Goal: Information Seeking & Learning: Learn about a topic

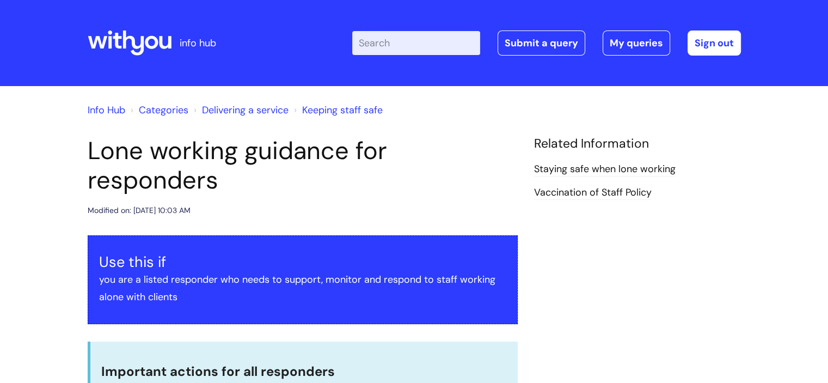
click at [388, 39] on input "Enter your search term here..." at bounding box center [416, 43] width 128 height 24
type input "inci"
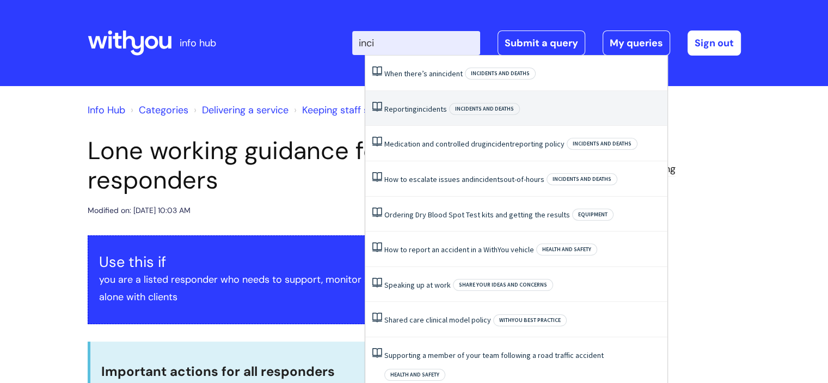
click at [413, 106] on link "Reporting incidents" at bounding box center [416, 109] width 63 height 10
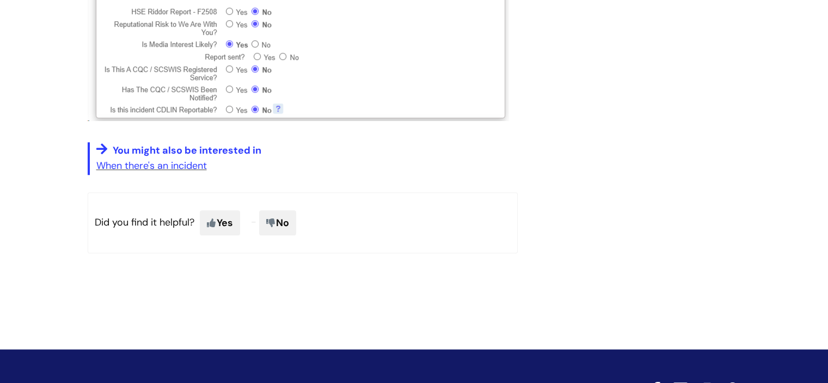
scroll to position [920, 0]
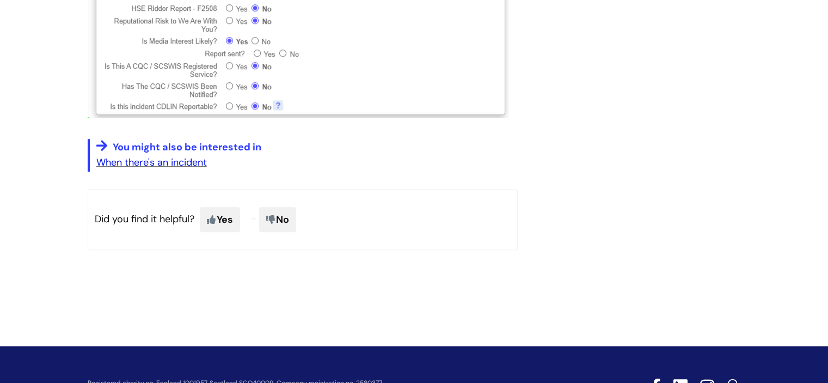
click at [182, 160] on link "When there's an incident" at bounding box center [151, 162] width 111 height 13
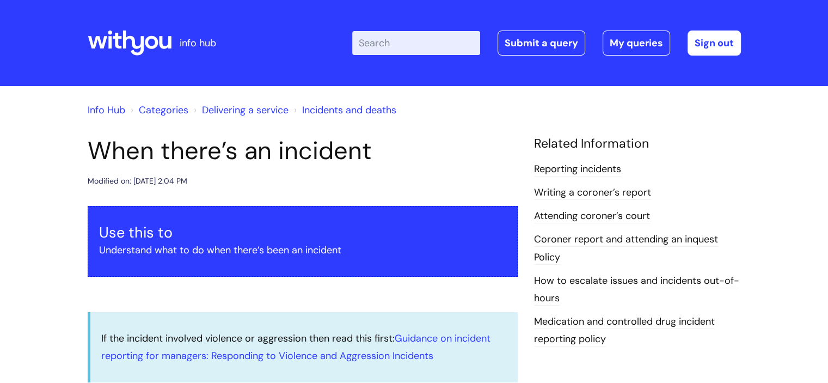
click at [403, 47] on input "Enter your search term here..." at bounding box center [416, 43] width 128 height 24
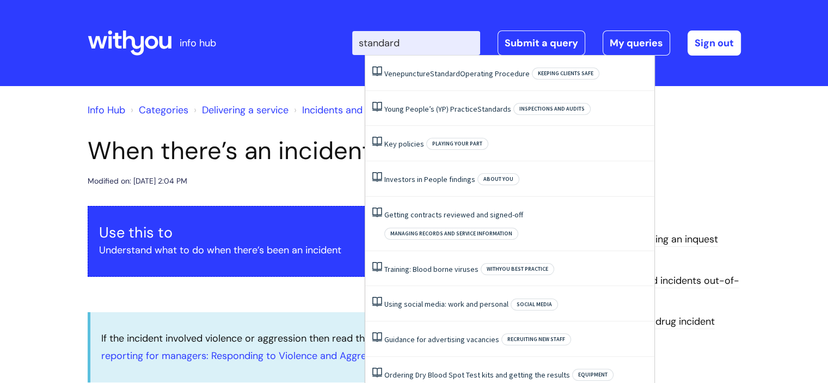
type input "standard p"
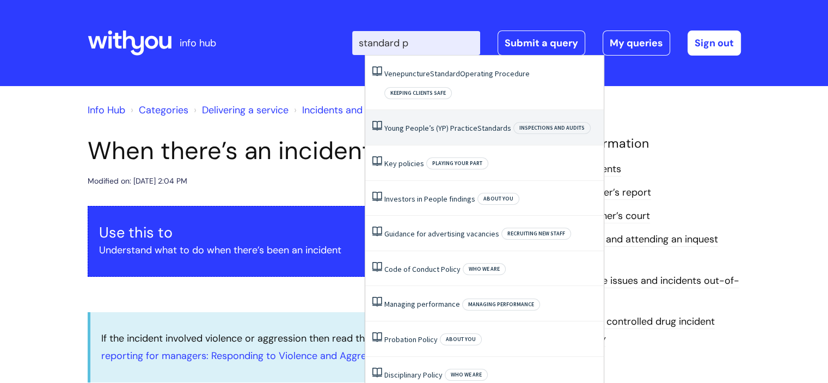
click at [436, 114] on li "Young People’s (YP) Practice Standards Inspections and audits" at bounding box center [484, 127] width 239 height 35
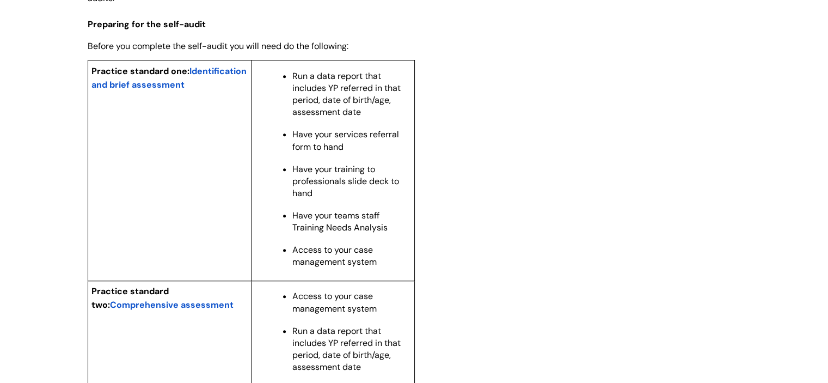
scroll to position [867, 0]
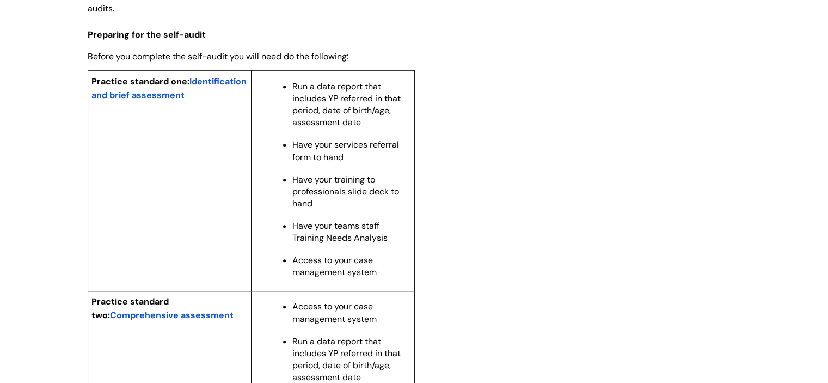
click at [168, 101] on span "Identification and brief assessment" at bounding box center [169, 88] width 155 height 25
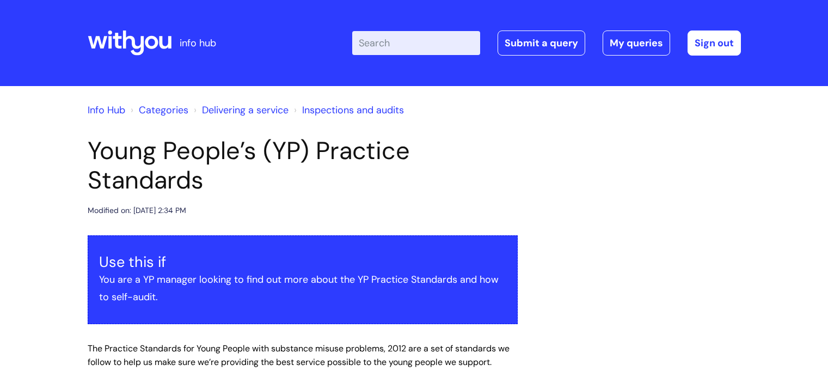
scroll to position [867, 0]
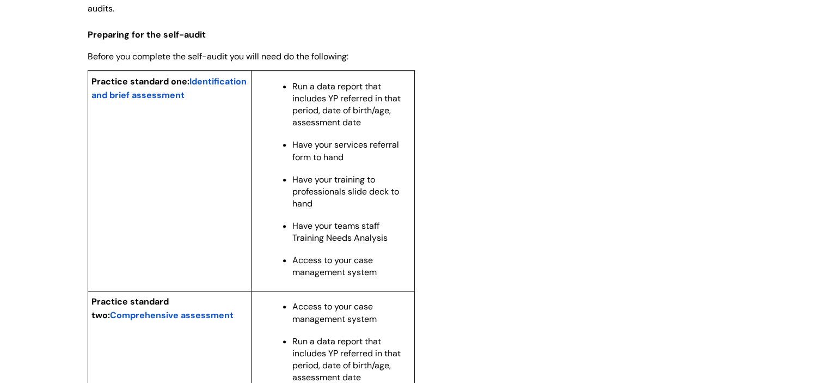
drag, startPoint x: 292, startPoint y: 101, endPoint x: 374, endPoint y: 143, distance: 92.6
click at [374, 129] on p "Run a data report that includes YP referred in that period, date of birth/age, …" at bounding box center [351, 105] width 119 height 48
copy span "Run a data report that includes YP referred in that period, date of birth/age, …"
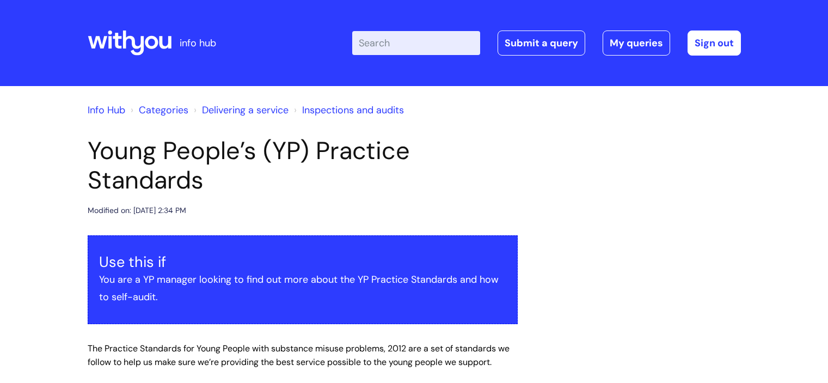
scroll to position [749, 0]
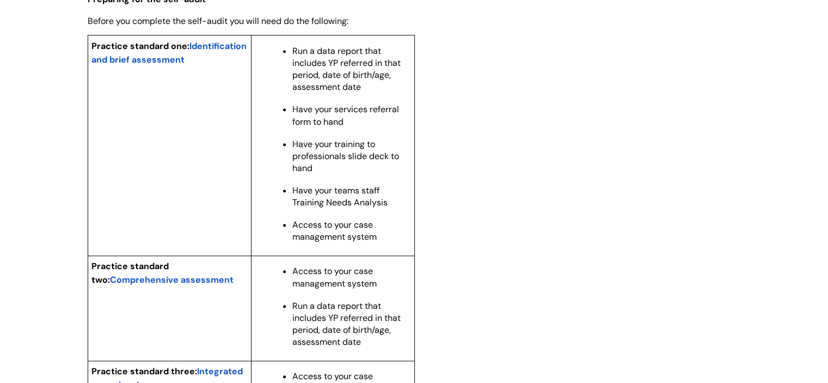
scroll to position [900, 0]
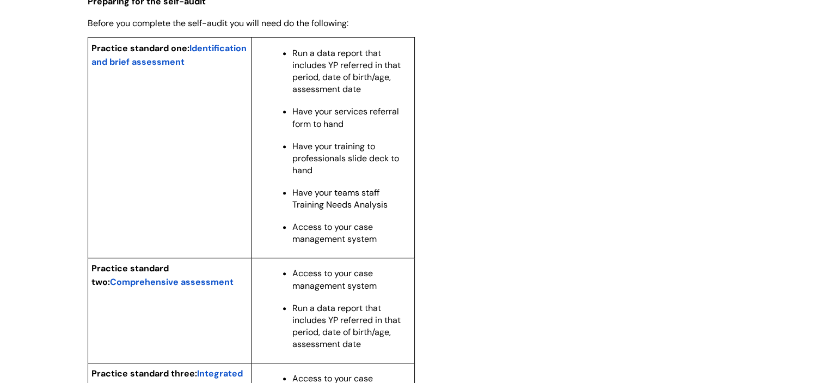
drag, startPoint x: 294, startPoint y: 69, endPoint x: 369, endPoint y: 110, distance: 85.8
click at [369, 95] on p "Run a data report that includes YP referred in that period, date of birth/age, …" at bounding box center [351, 71] width 119 height 48
copy span "Run a data report that includes YP referred in that period, date of birth/age, …"
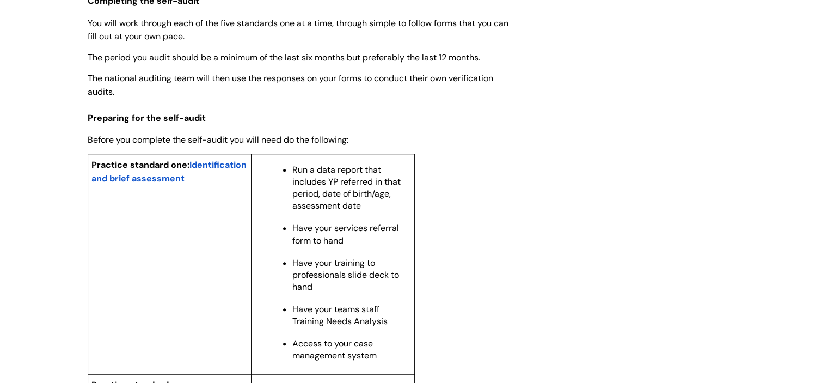
scroll to position [791, 0]
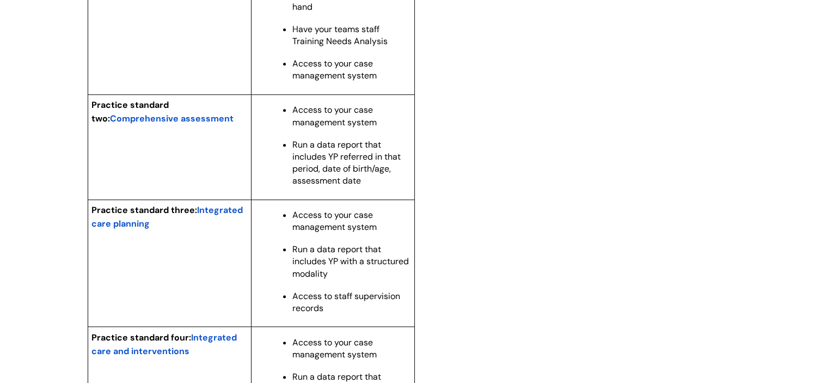
scroll to position [303, 0]
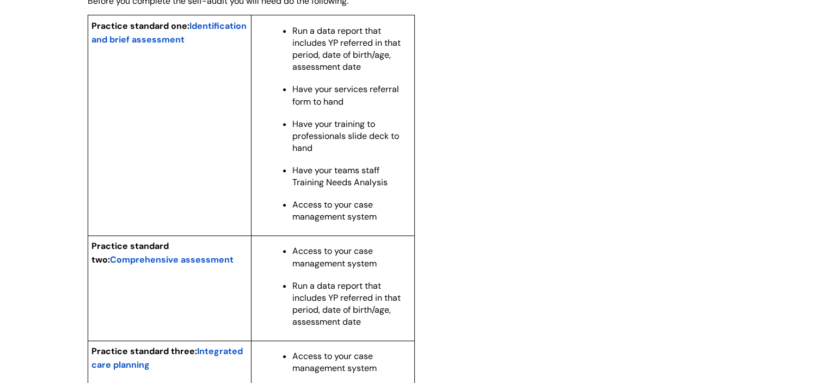
scroll to position [930, 0]
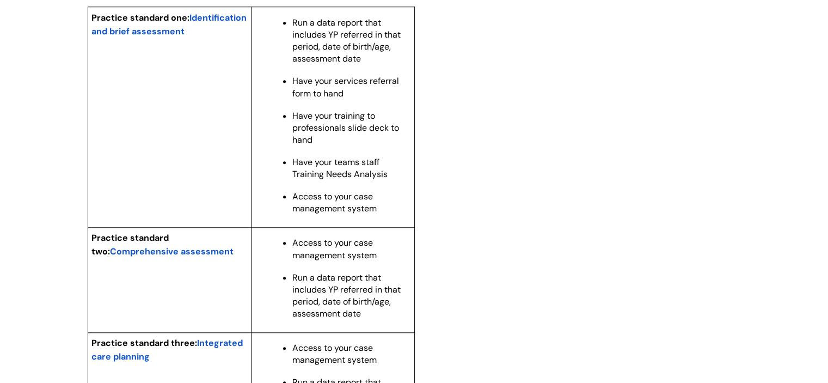
click at [155, 37] on span "Identification and brief assessment" at bounding box center [169, 24] width 155 height 25
